Goal: Navigation & Orientation: Find specific page/section

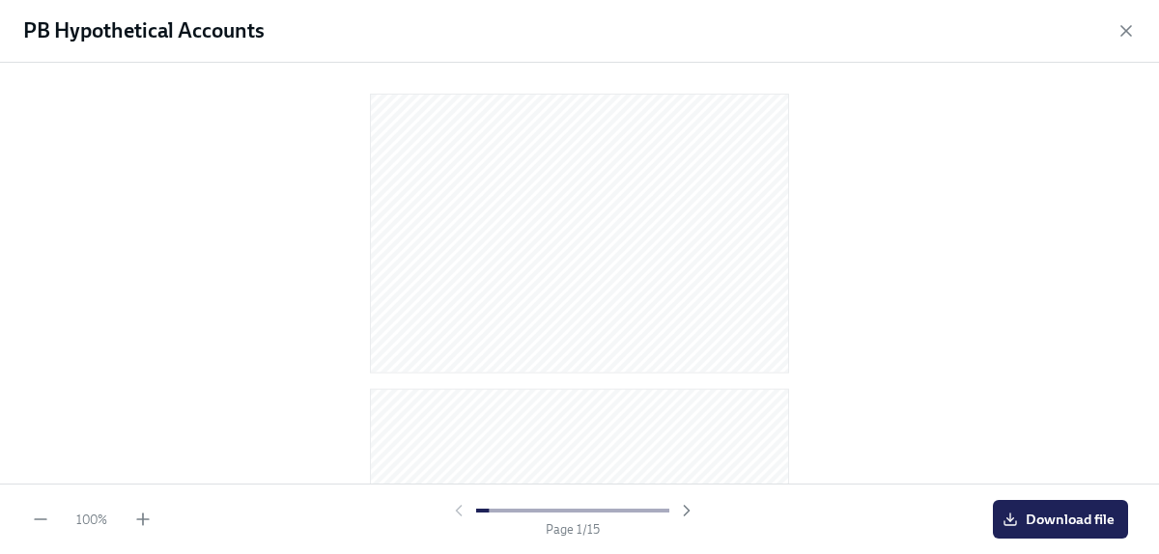
scroll to position [494, 0]
click at [1124, 26] on icon "button" at bounding box center [1125, 30] width 19 height 19
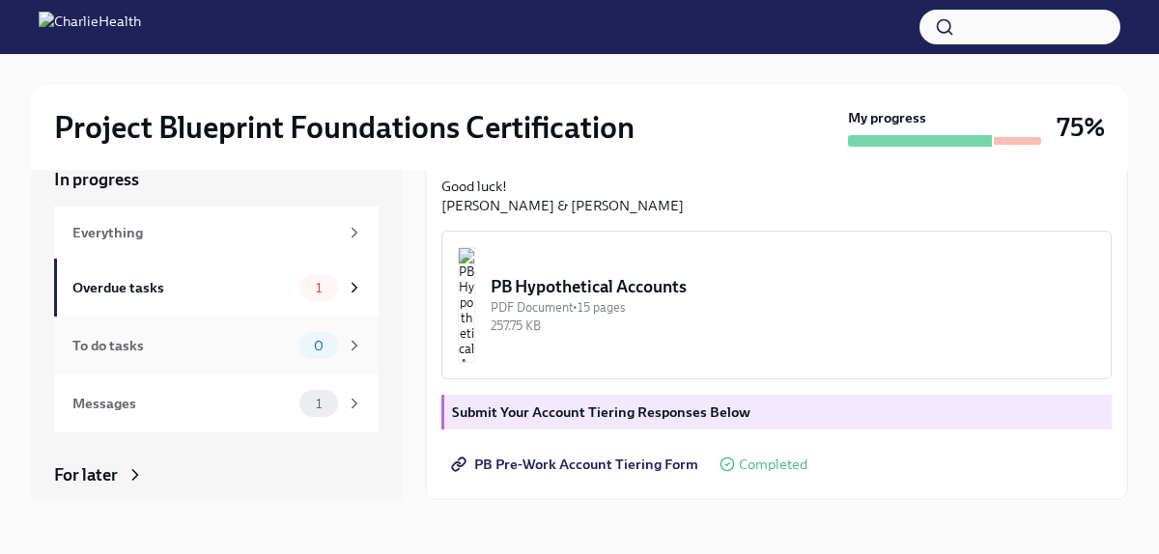
click at [152, 341] on div "To do tasks" at bounding box center [181, 345] width 219 height 21
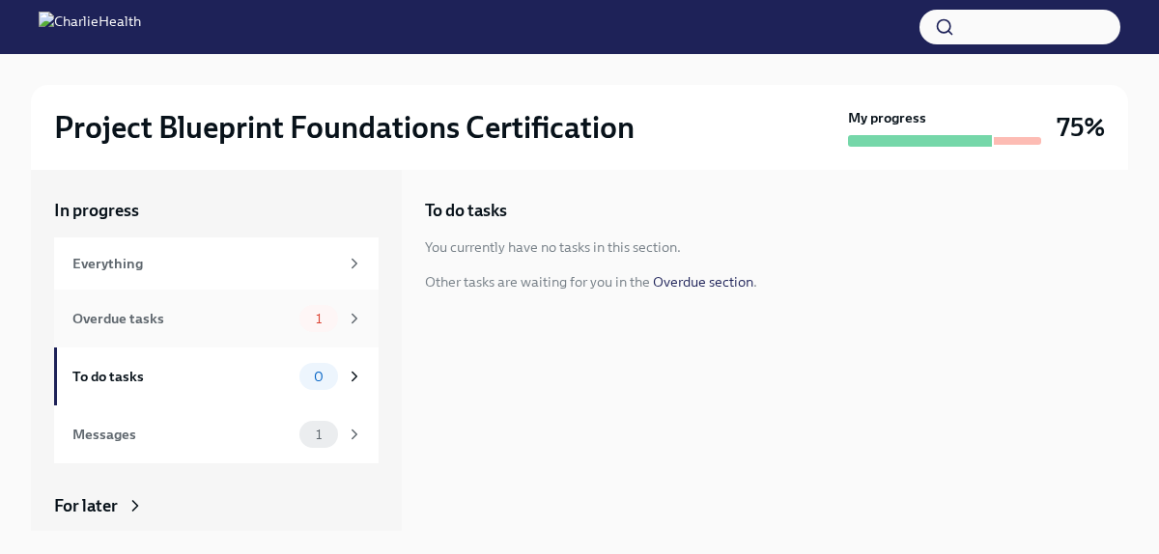
click at [235, 319] on div "Overdue tasks" at bounding box center [181, 318] width 219 height 21
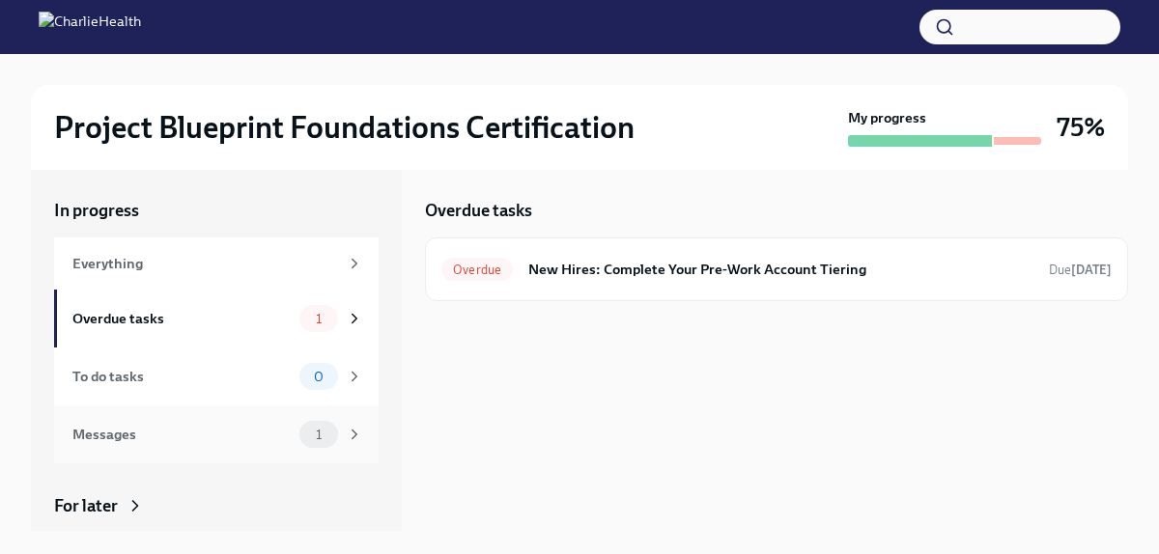
click at [174, 444] on div "Messages 1" at bounding box center [217, 434] width 291 height 27
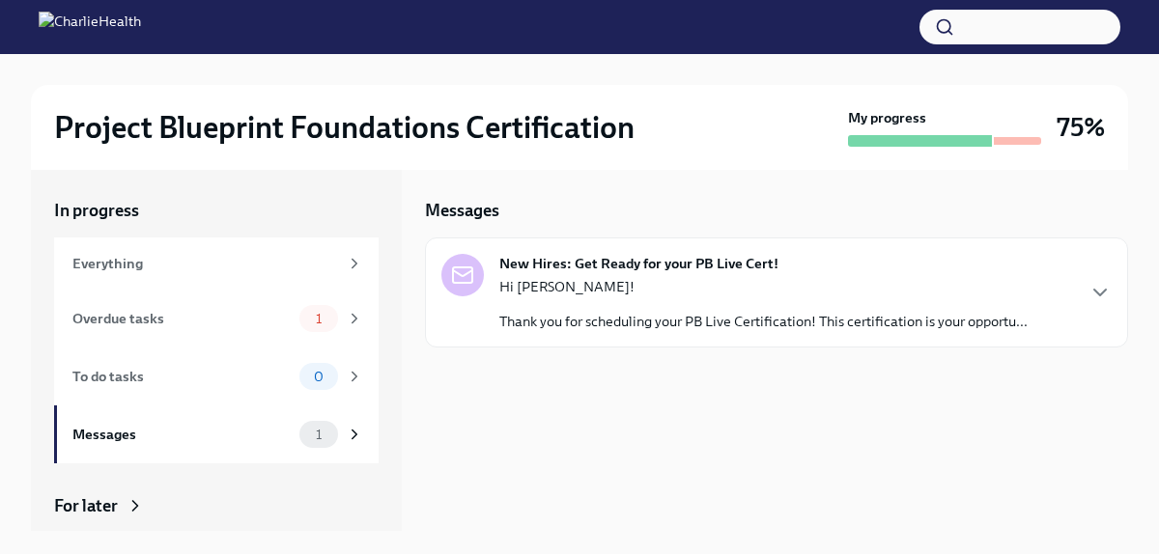
click at [824, 313] on p "Thank you for scheduling your PB Live Certification! This certification is your…" at bounding box center [763, 321] width 528 height 19
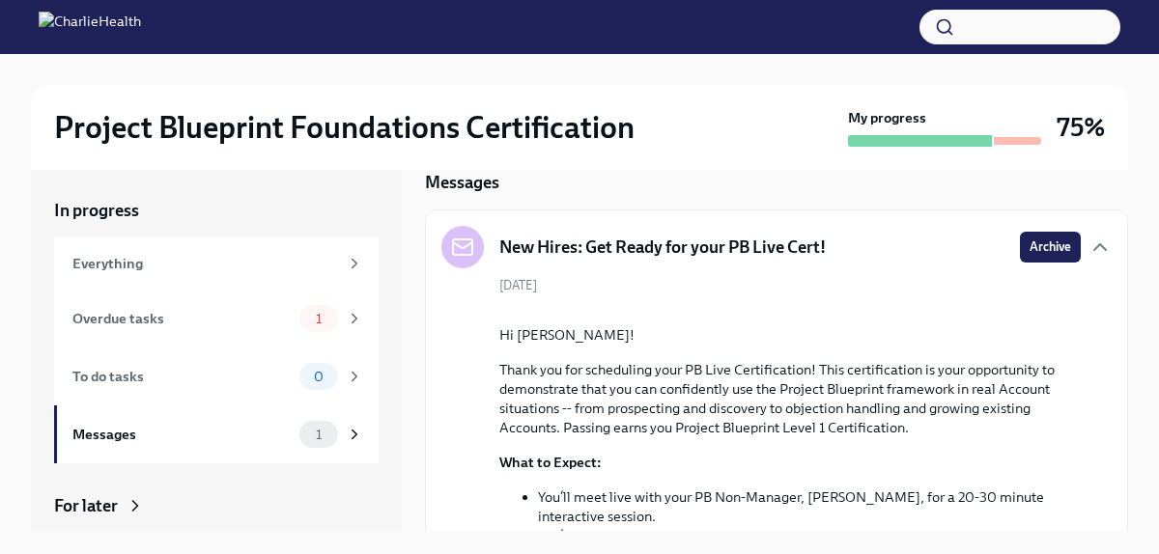
scroll to position [831, 0]
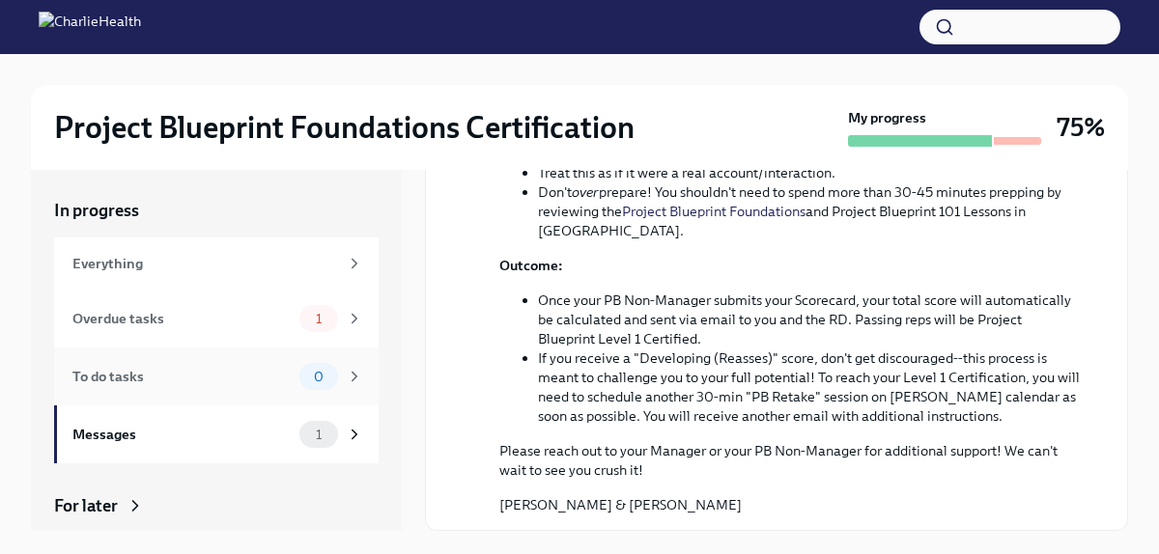
click at [161, 371] on div "To do tasks" at bounding box center [181, 376] width 219 height 21
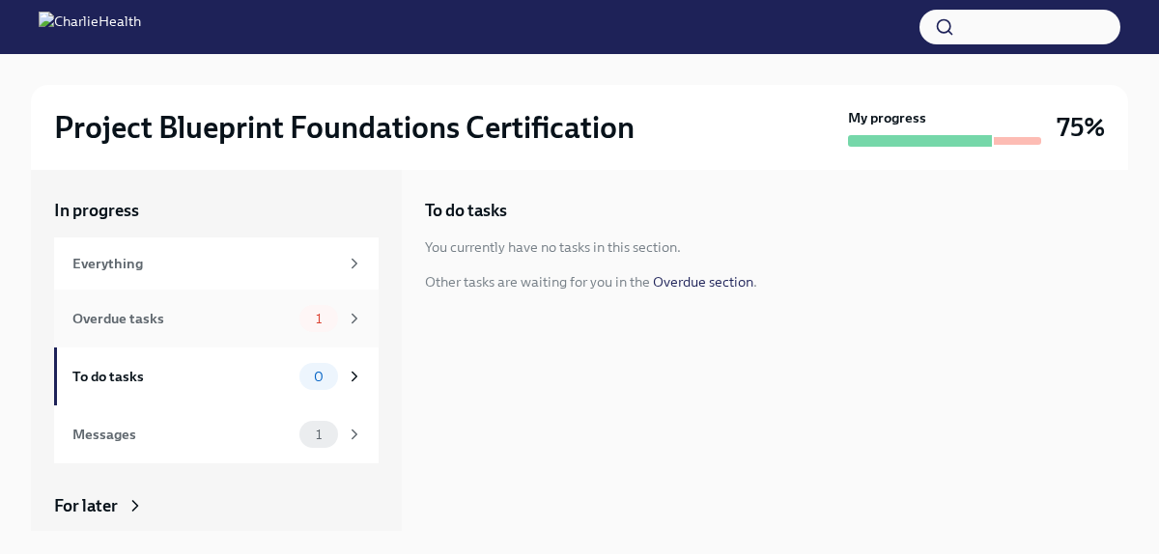
click at [178, 330] on div "Overdue tasks 1" at bounding box center [217, 318] width 291 height 27
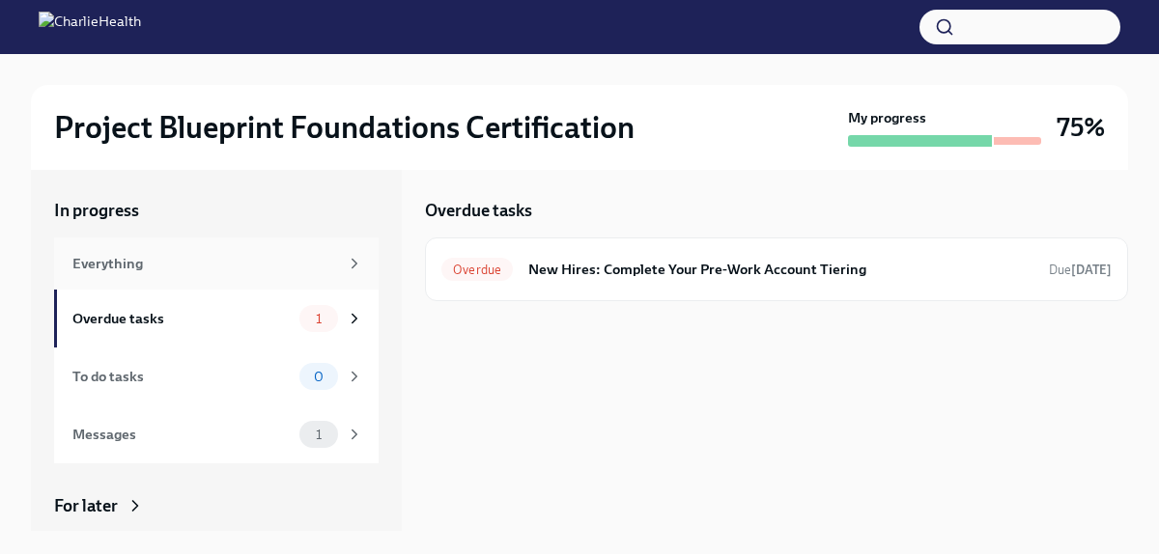
click at [200, 270] on div "Everything" at bounding box center [205, 263] width 266 height 21
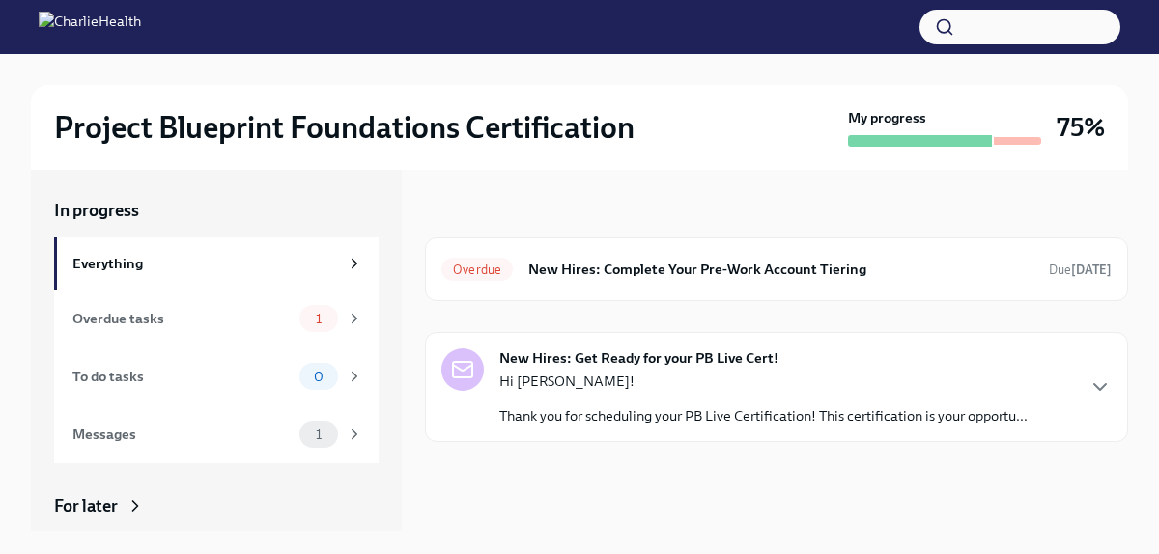
click at [746, 390] on p "Hi [PERSON_NAME]!" at bounding box center [763, 381] width 528 height 19
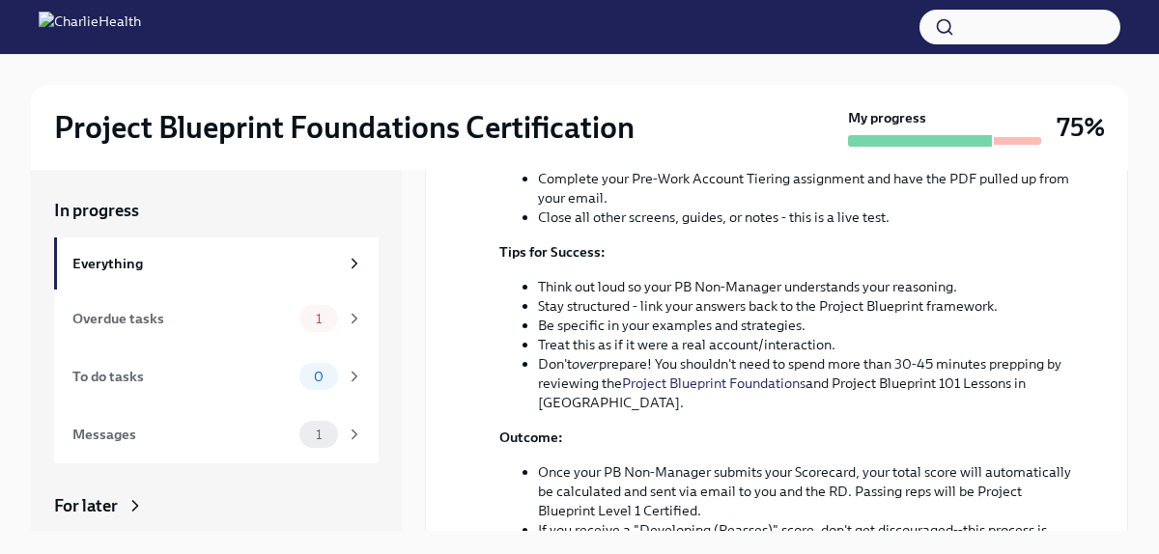
scroll to position [925, 0]
